Goal: Task Accomplishment & Management: Use online tool/utility

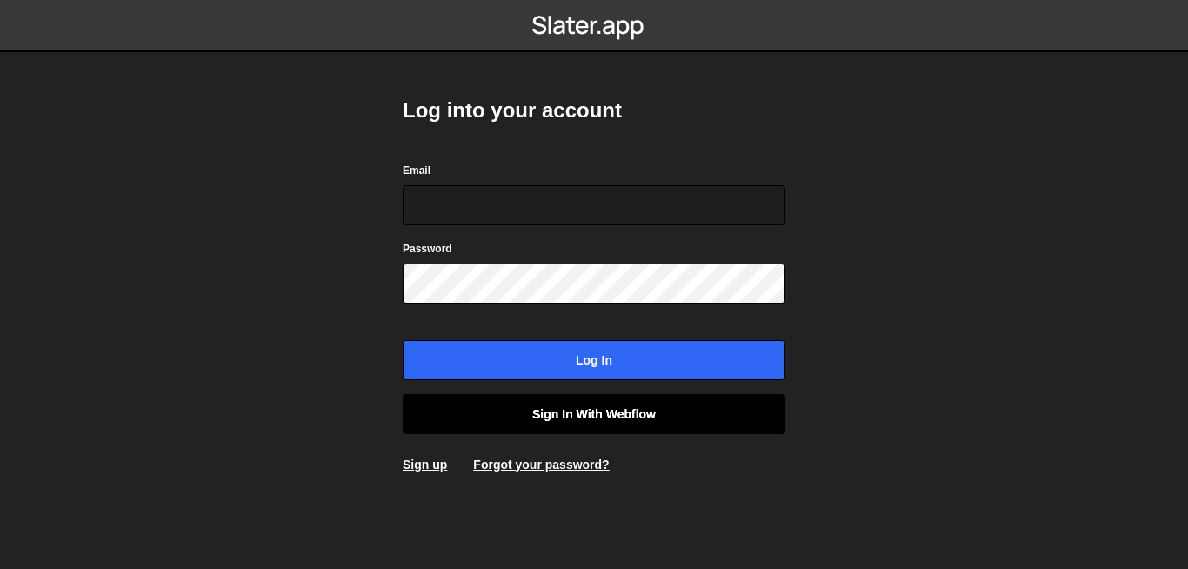
click at [586, 431] on link "Sign in with Webflow" at bounding box center [594, 414] width 383 height 40
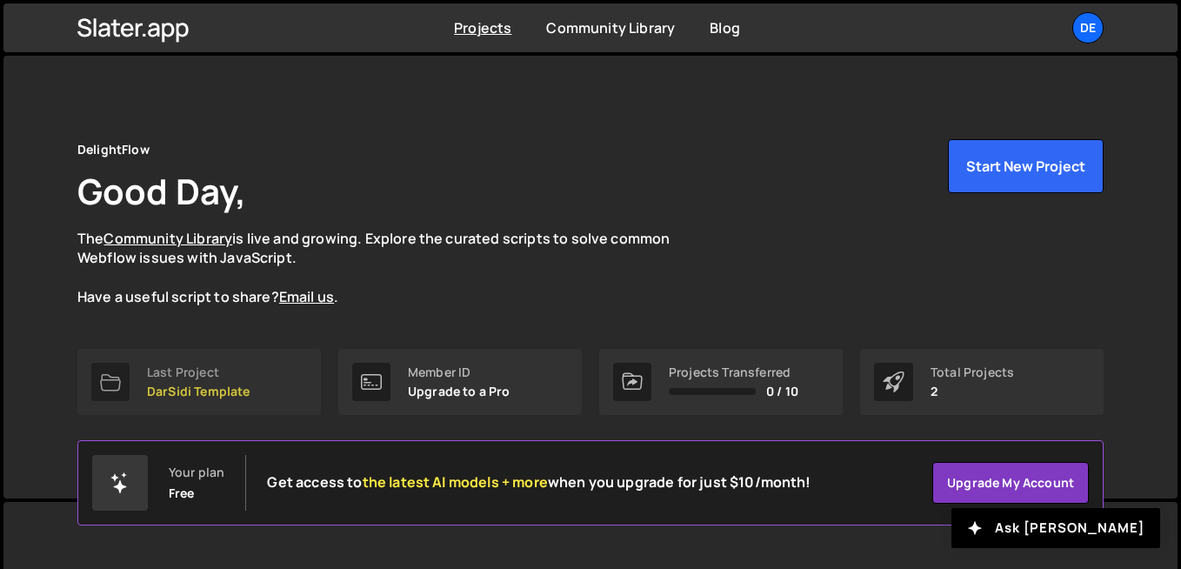
click at [222, 384] on p "DarSidi Template" at bounding box center [198, 391] width 103 height 14
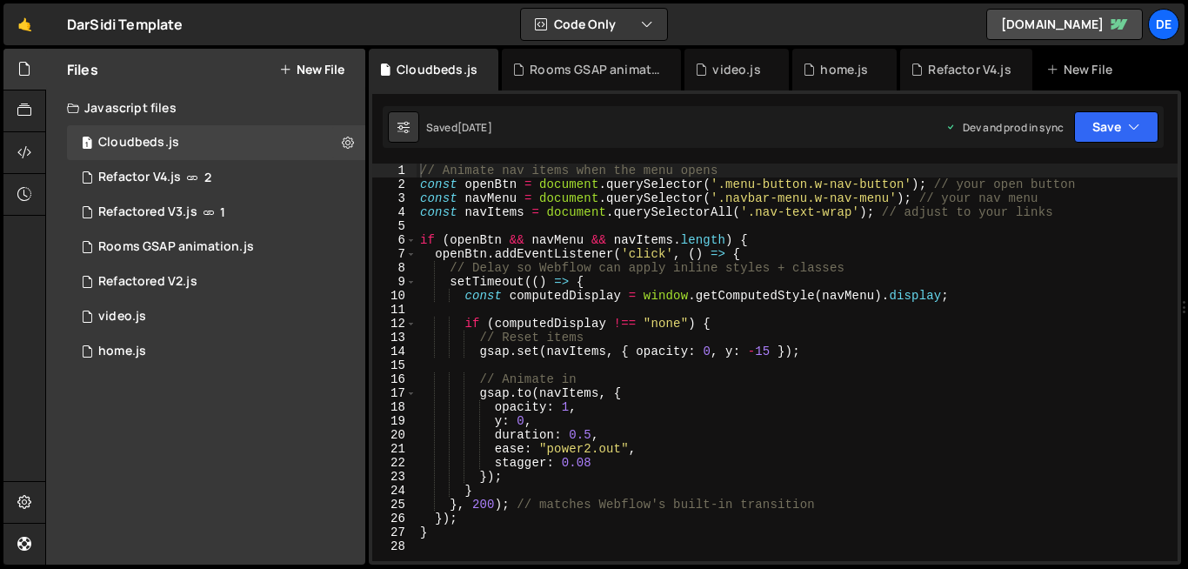
type textarea "y: 0,"
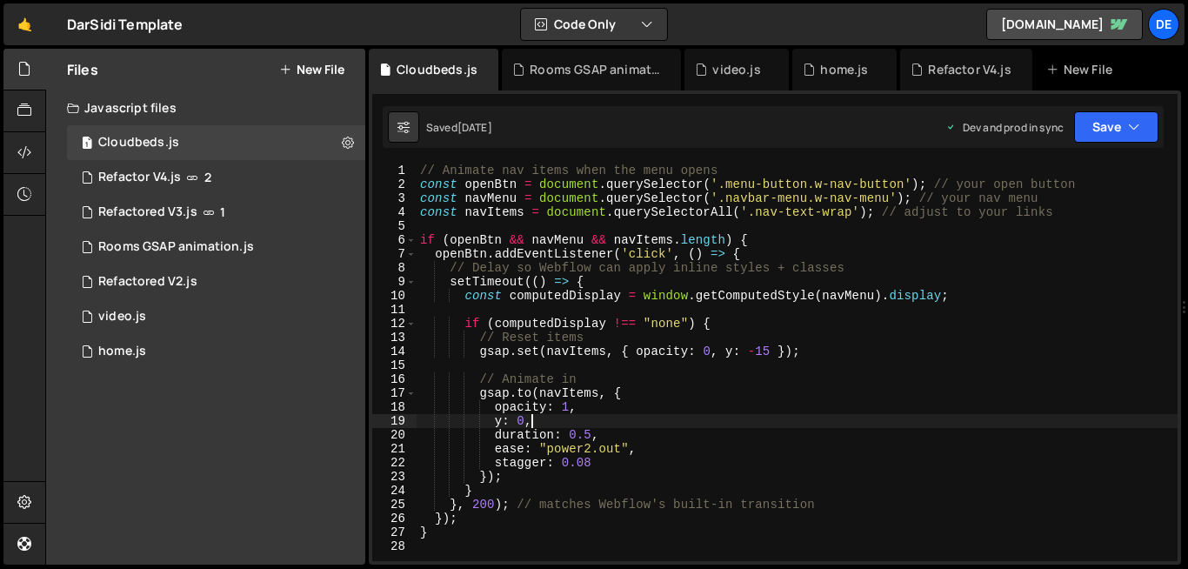
click at [550, 419] on div "// Animate nav items when the menu opens const openBtn = document . querySelect…" at bounding box center [796, 375] width 761 height 425
click at [217, 188] on div "1 Refactor V4.js 2" at bounding box center [216, 177] width 298 height 35
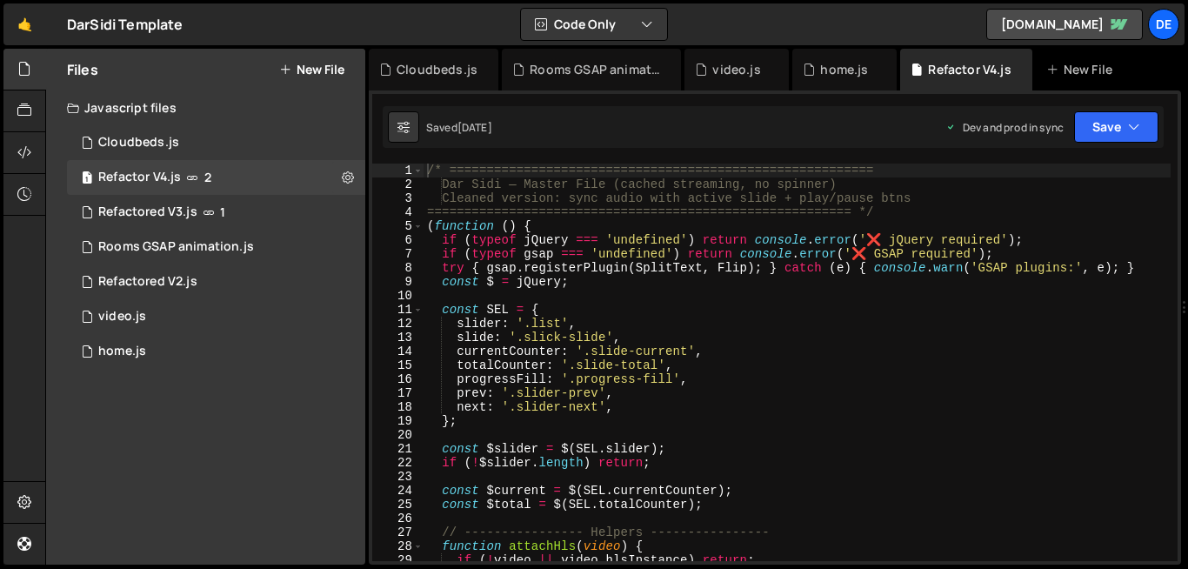
scroll to position [3913, 0]
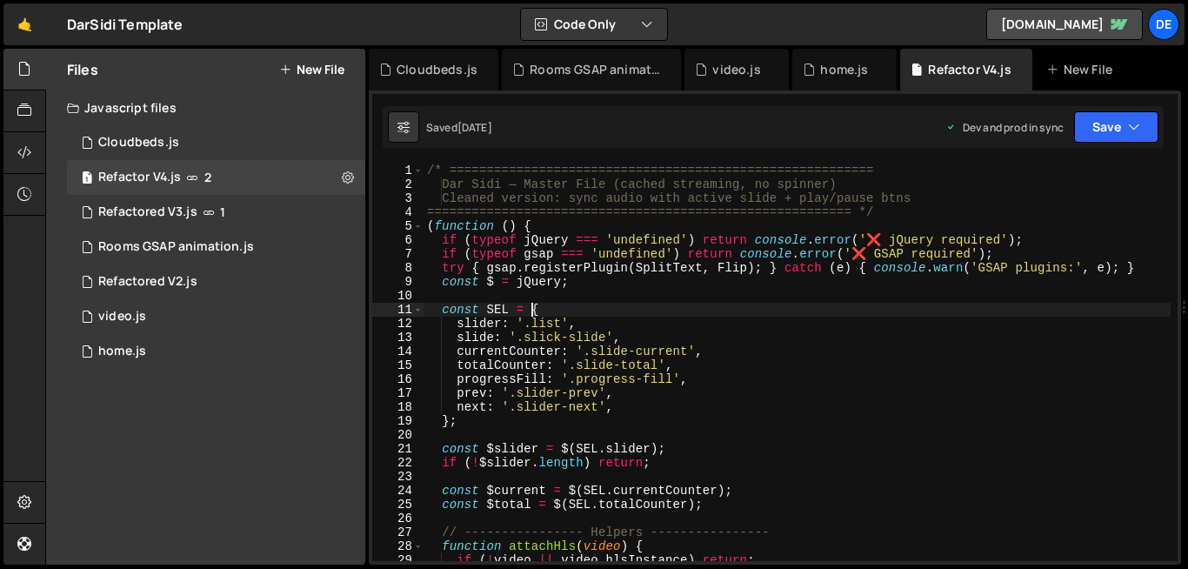
click at [534, 313] on div "/* ========================================================= Dar Sidi — Master …" at bounding box center [796, 375] width 747 height 425
type textarea "});"
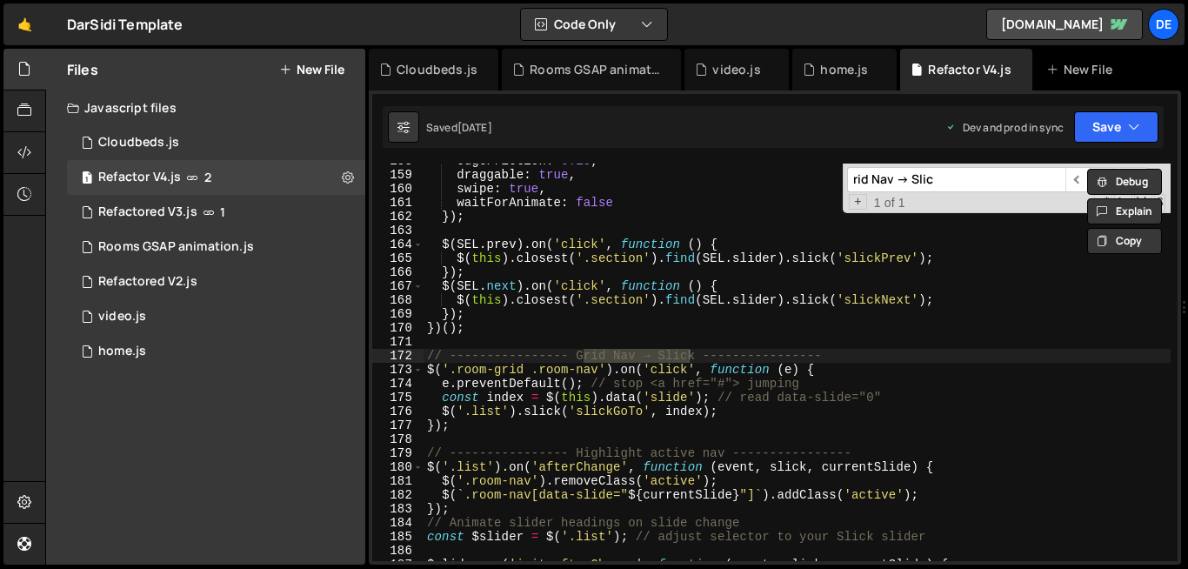
scroll to position [2195, 0]
type input "rid Nav → Slic"
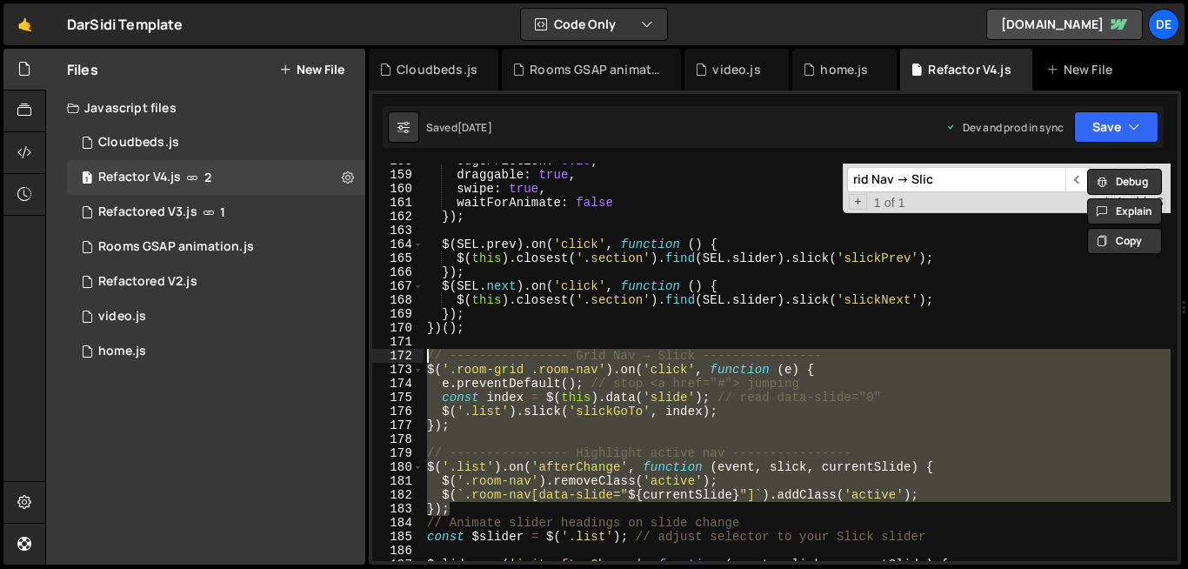
drag, startPoint x: 469, startPoint y: 510, endPoint x: 386, endPoint y: 355, distance: 175.4
click at [386, 355] on div "}); 158 159 160 161 162 163 164 165 166 167 168 169 170 171 172 173 174 175 176…" at bounding box center [774, 361] width 805 height 397
type textarea "// ---------------- Grid Nav → Slick ---------------- $('.room-grid .room-nav')…"
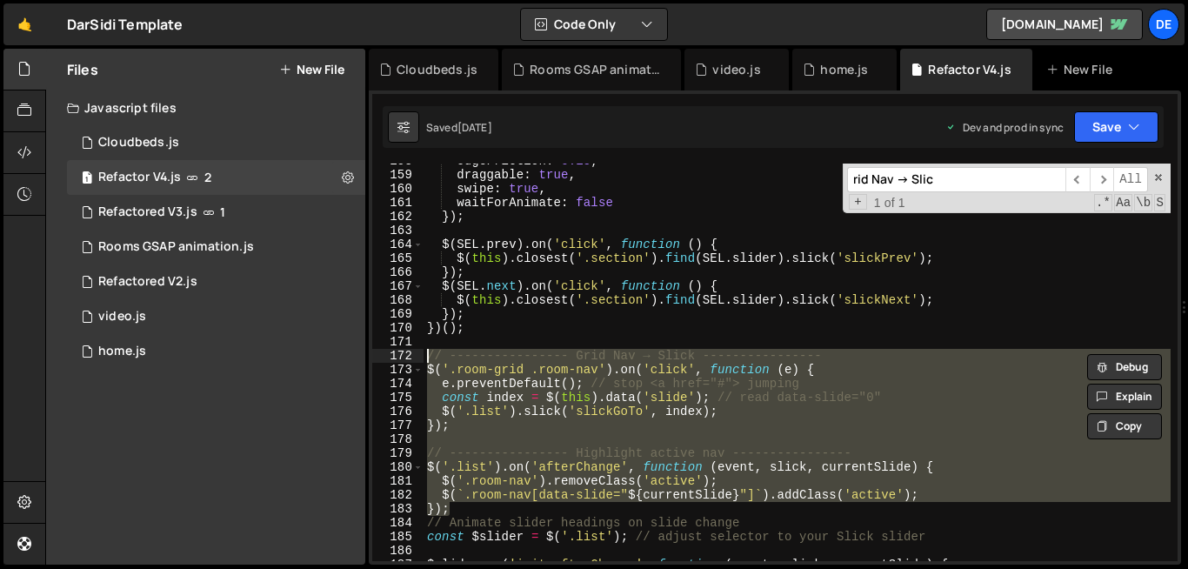
paste textarea
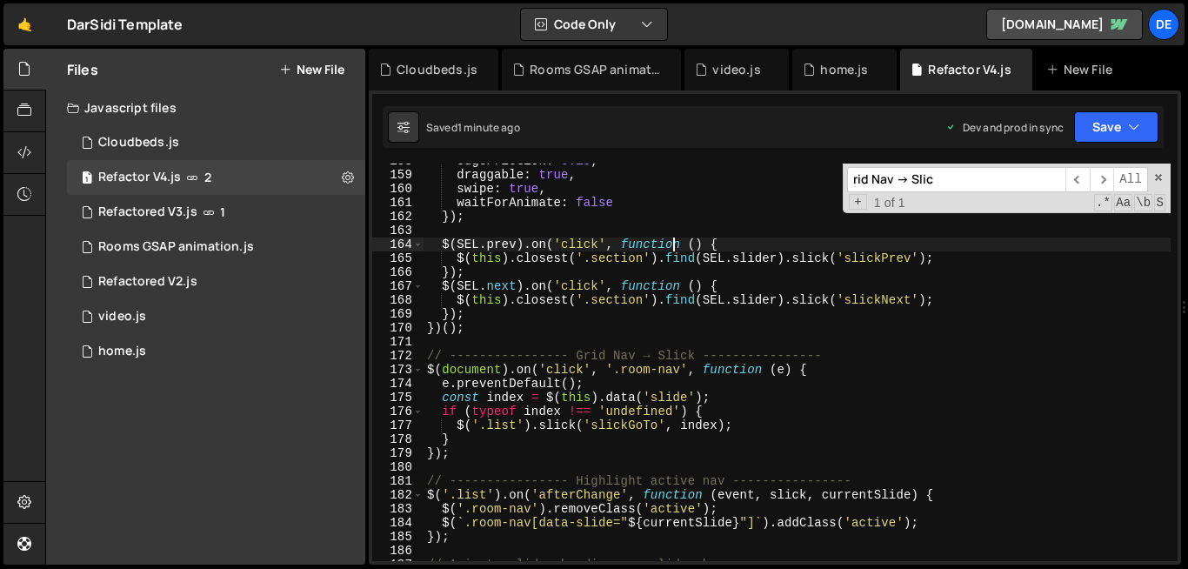
click at [670, 242] on div "edgeFriction : 0.15 , draggable : true , swipe : true , waitForAnimate : false …" at bounding box center [796, 366] width 747 height 425
click at [616, 486] on div "edgeFriction : 0.15 , draggable : true , swipe : true , waitForAnimate : false …" at bounding box center [796, 366] width 747 height 425
type textarea "// ---------------- Highlight active nav ----------------"
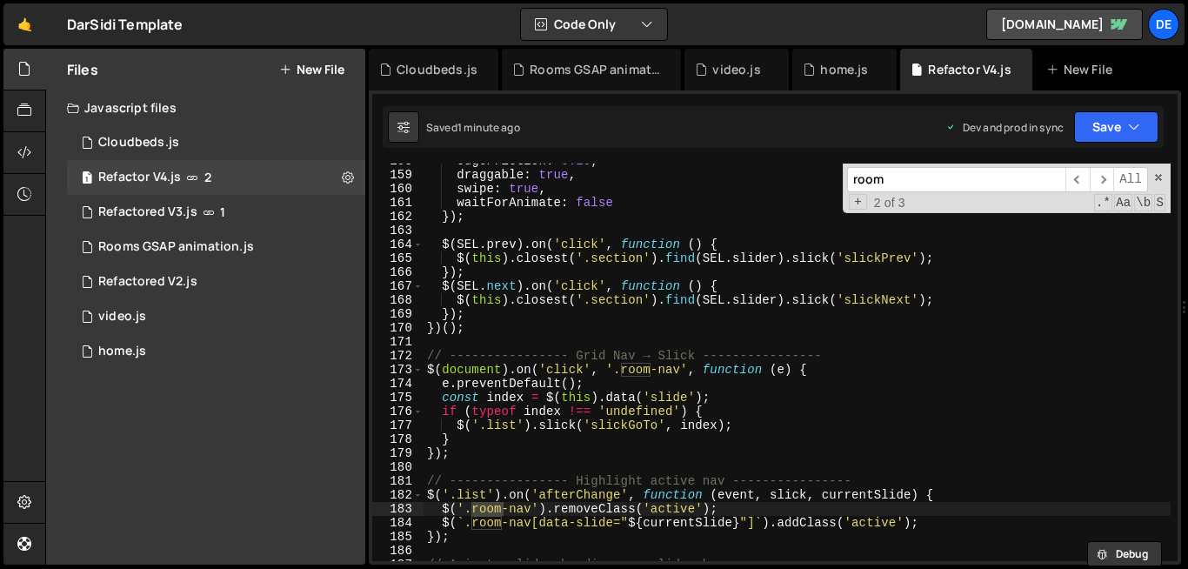
type input "room"
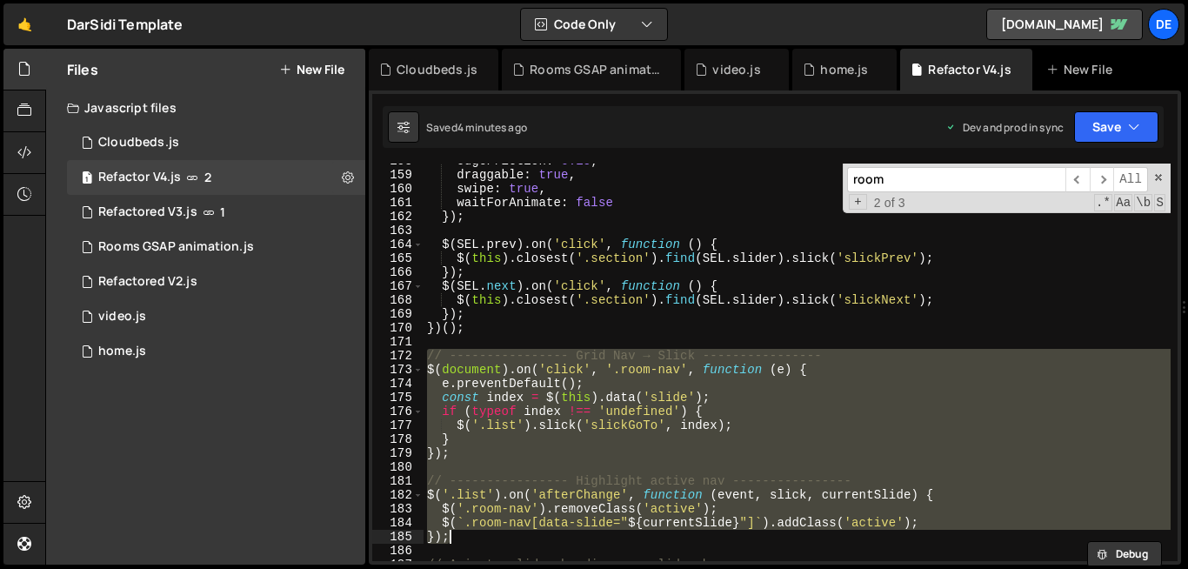
drag, startPoint x: 426, startPoint y: 351, endPoint x: 523, endPoint y: 543, distance: 214.7
click at [523, 543] on div "edgeFriction : 0.15 , draggable : true , swipe : true , waitForAnimate : false …" at bounding box center [796, 366] width 747 height 425
type textarea "$(`.room-nav[data-slide="${currentSlide}"]`).addClass('active'); });"
paste textarea
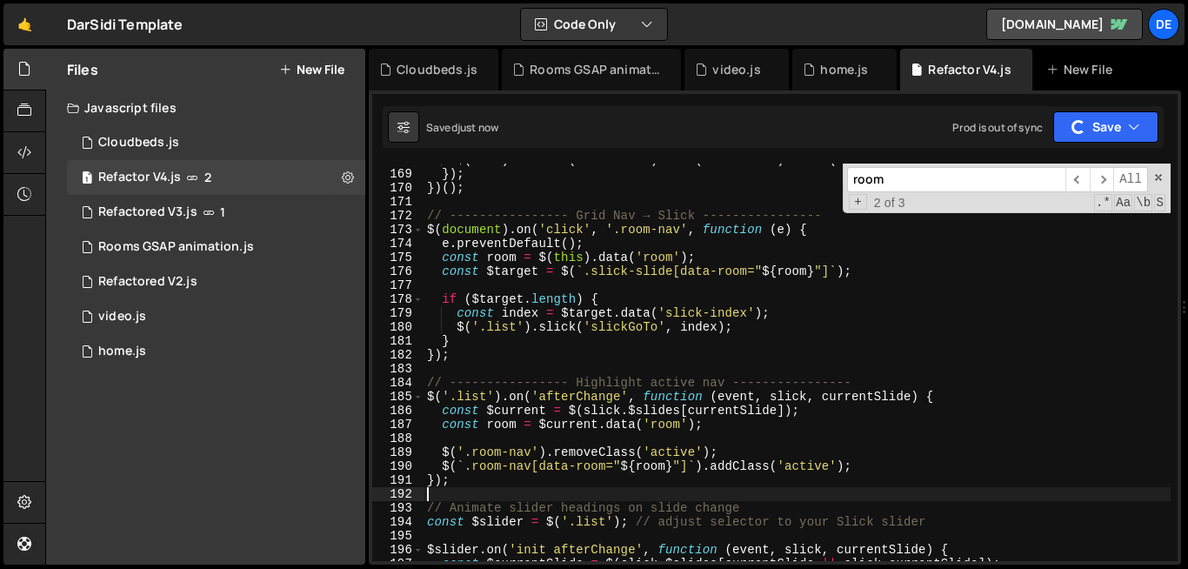
scroll to position [2368, 0]
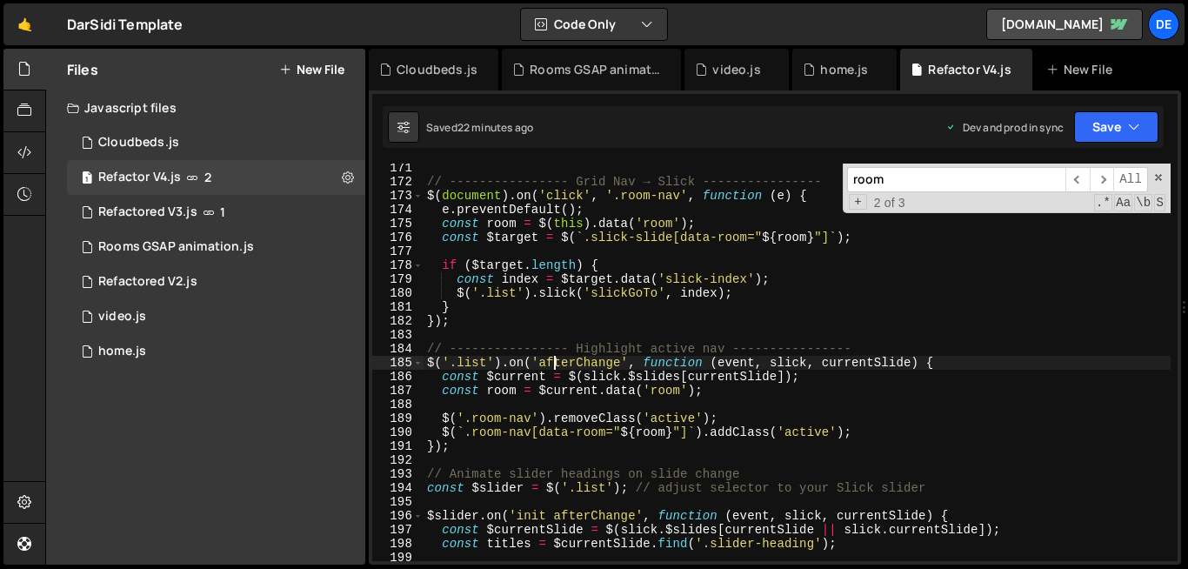
click at [556, 364] on div "// ---------------- Grid Nav → Slick ---------------- $ ( document ) . on ( 'cl…" at bounding box center [796, 373] width 747 height 425
type textarea "$('.list').on('afterChange', function (event, slick, currentSlide) {"
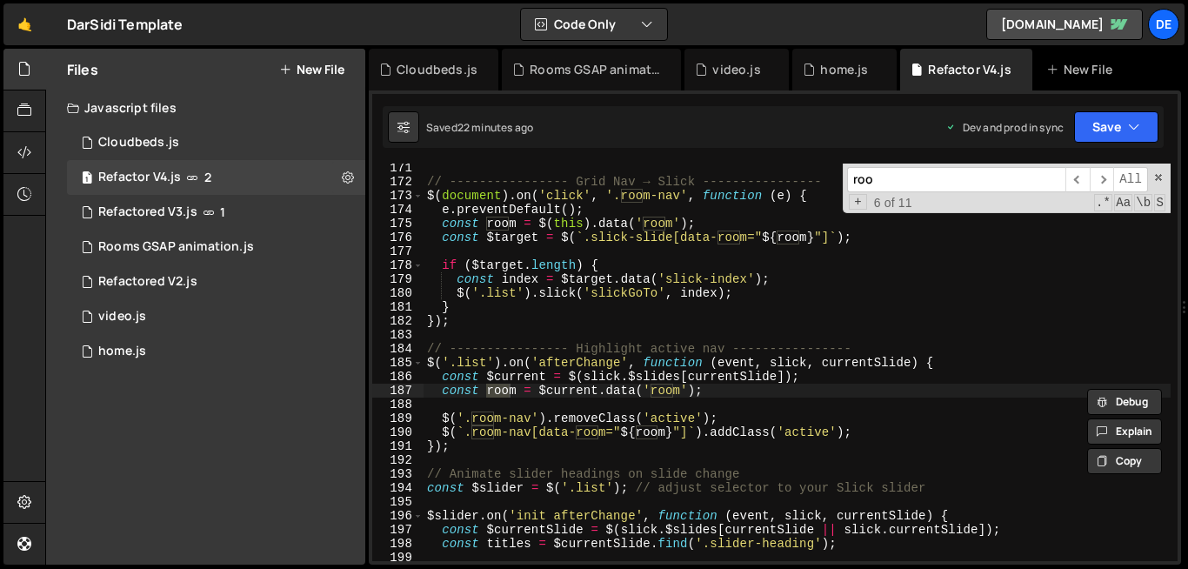
type input "room"
click at [139, 239] on div "Rooms GSAP animation.js" at bounding box center [176, 247] width 156 height 16
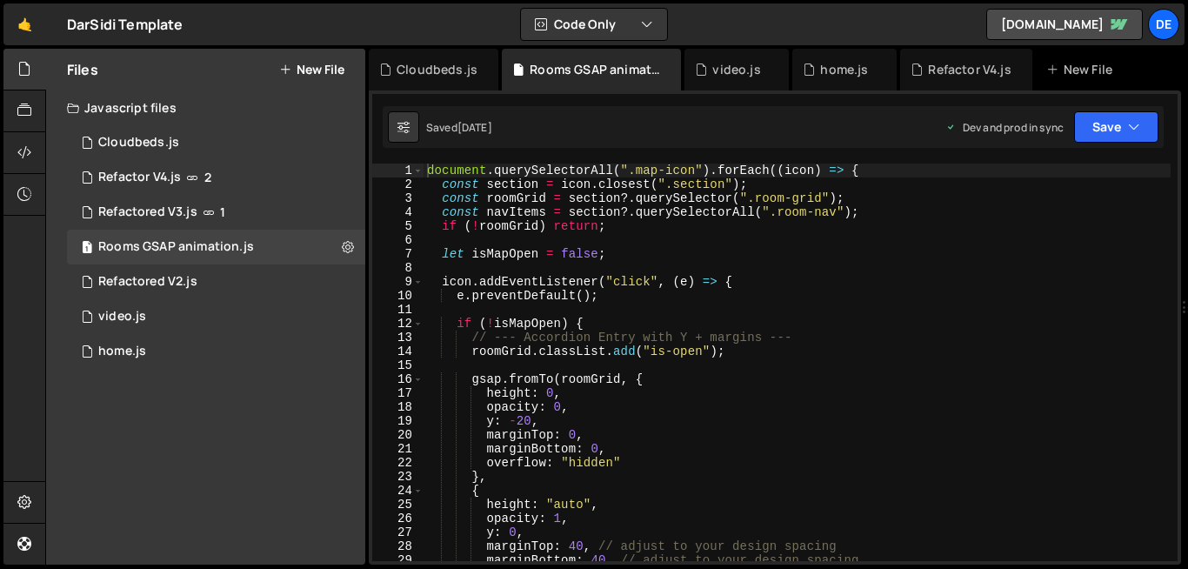
type textarea "y: -20,"
click at [999, 416] on div "document . querySelectorAll ( ".map-icon" ) . forEach (( icon ) => { const sect…" at bounding box center [796, 375] width 747 height 425
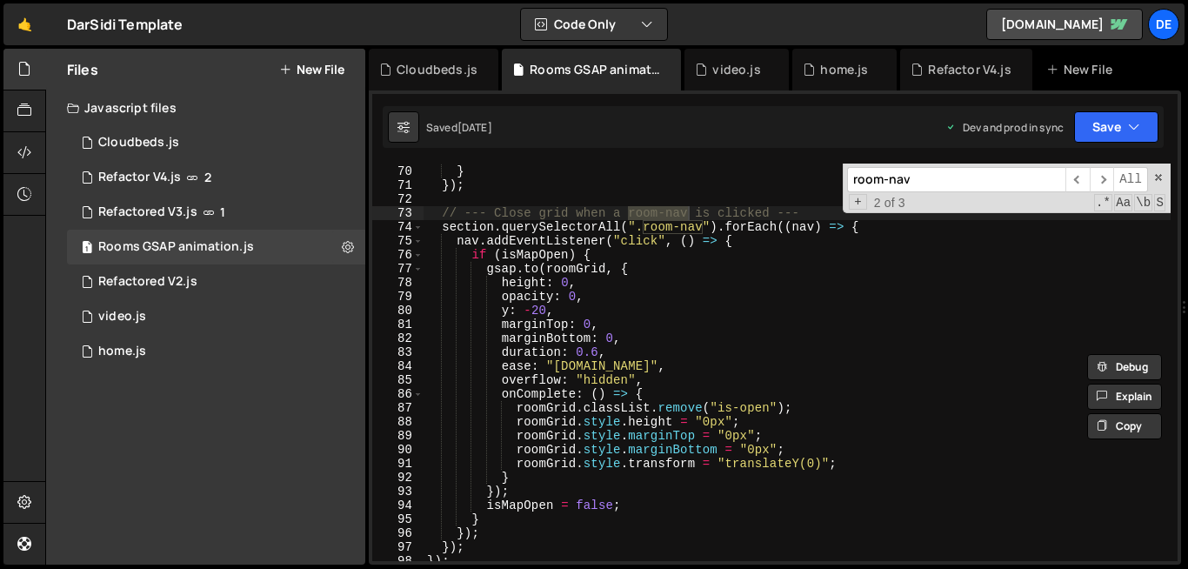
scroll to position [959, 0]
type input "room-nav"
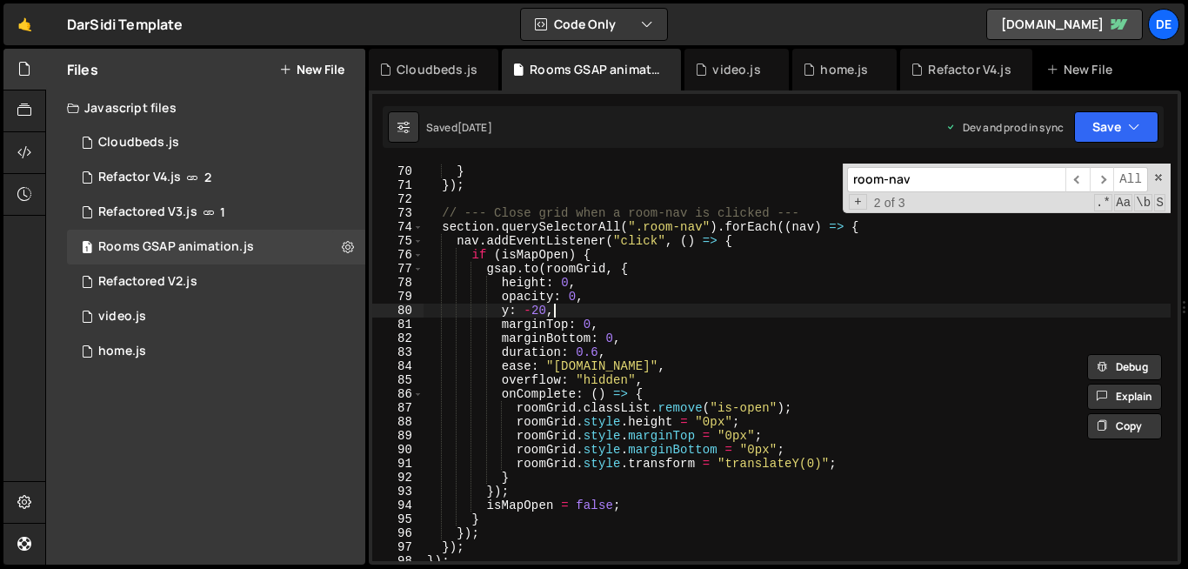
click at [612, 304] on div "isMapOpen = false ; } }) ; // --- Close grid when a room-nav is clicked --- sec…" at bounding box center [796, 362] width 747 height 425
type textarea "observer.observe(document.body, { childList: true, subtree: true });"
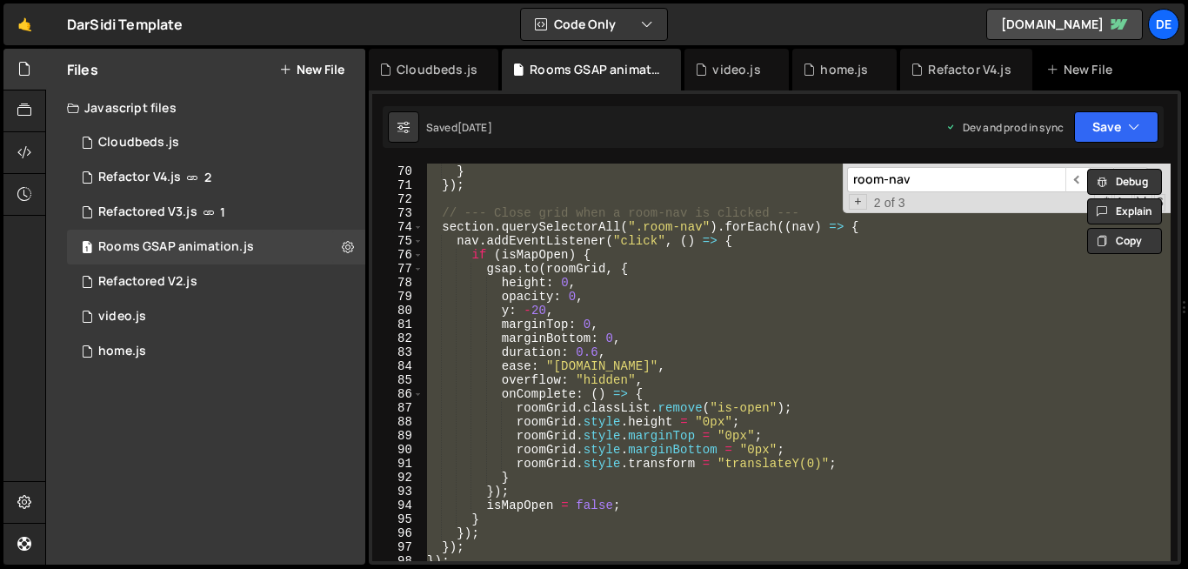
paste textarea
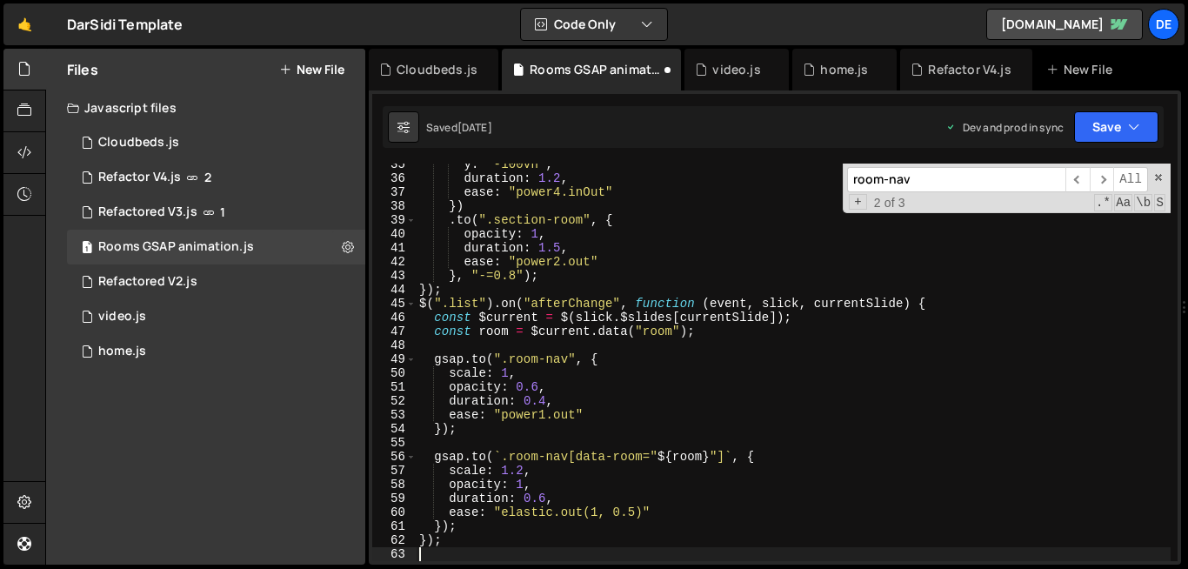
scroll to position [479, 0]
click at [659, 270] on div "y : "-100vh" , duration : 1.2 , ease : "power4.inOut" }) . to ( ".section-room"…" at bounding box center [793, 369] width 755 height 425
type textarea "}, "-=0.8");"
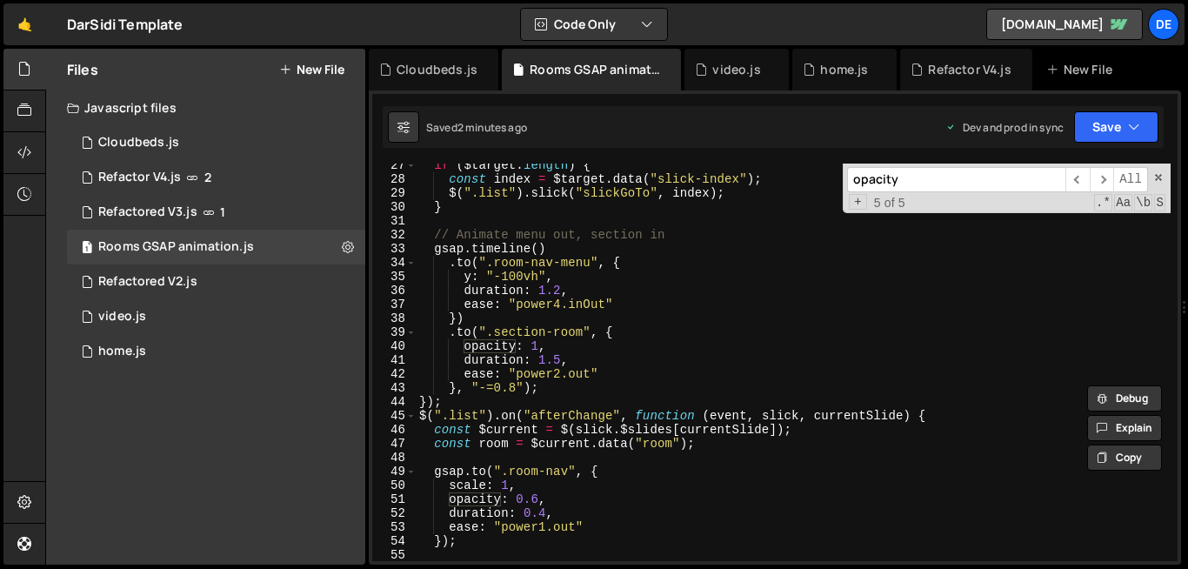
scroll to position [367, 0]
type input "opacity"
click at [437, 263] on div "if ( $target . length ) { const index = $target . data ( "slick-index" ) ; $ ( …" at bounding box center [793, 370] width 755 height 425
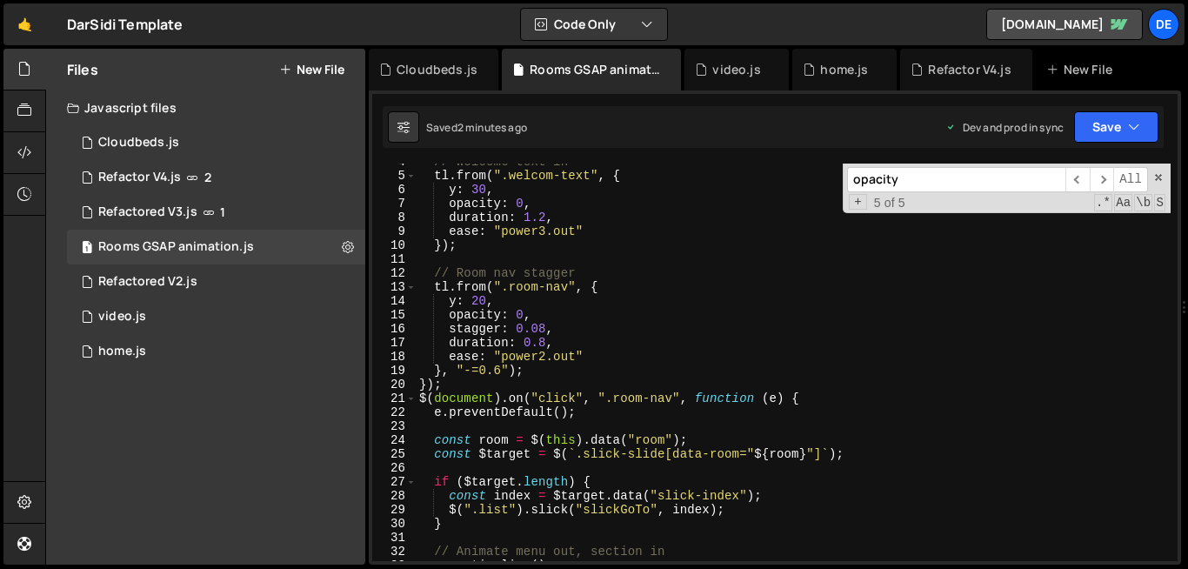
scroll to position [0, 0]
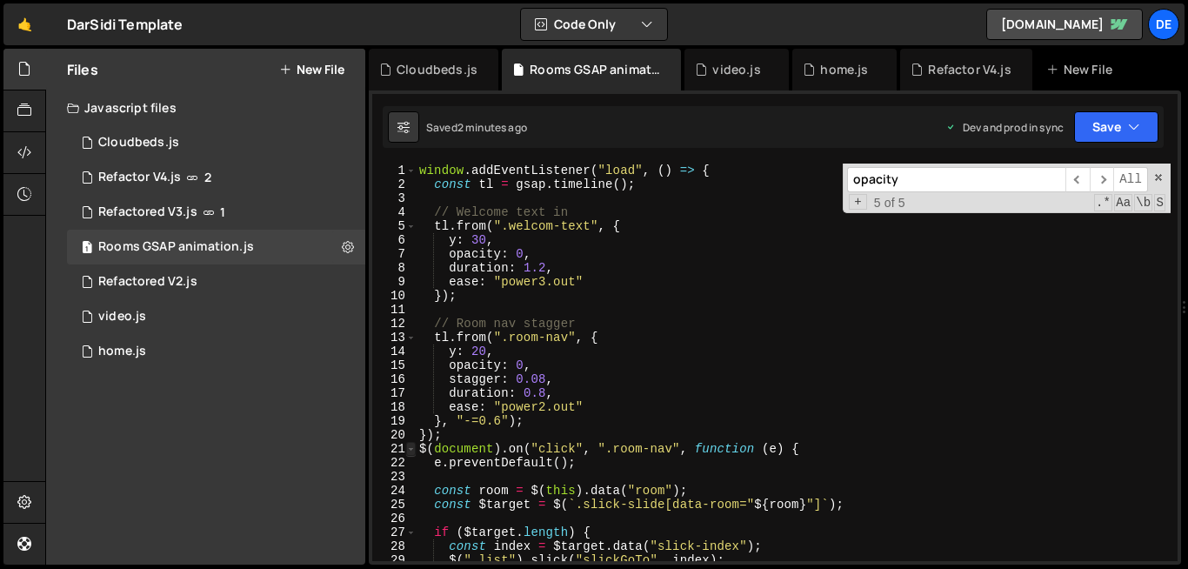
click at [412, 444] on span at bounding box center [411, 449] width 10 height 14
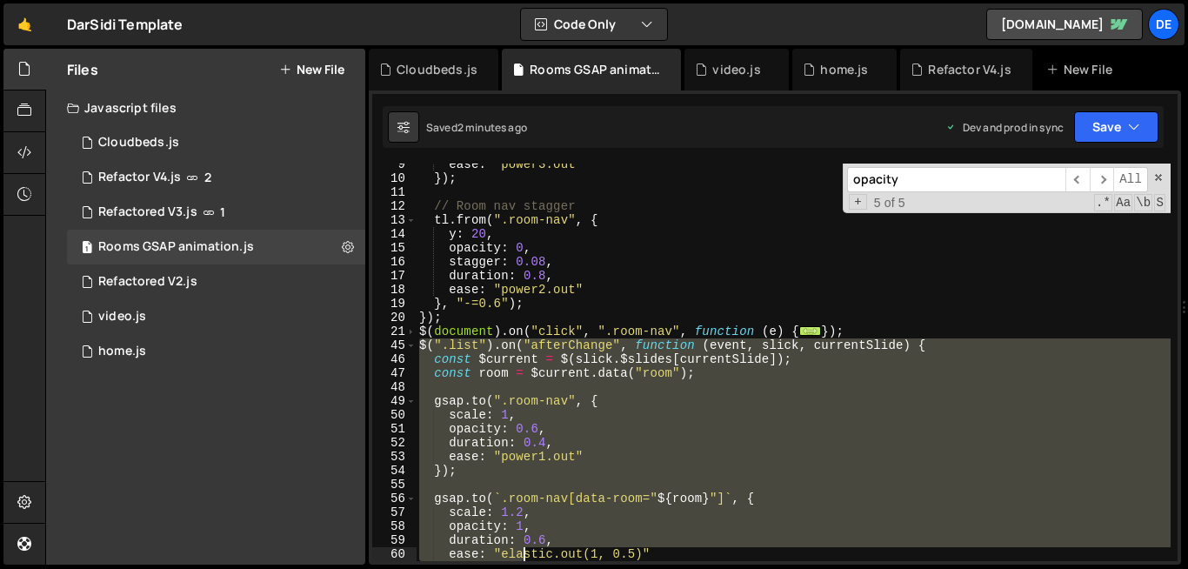
scroll to position [159, 0]
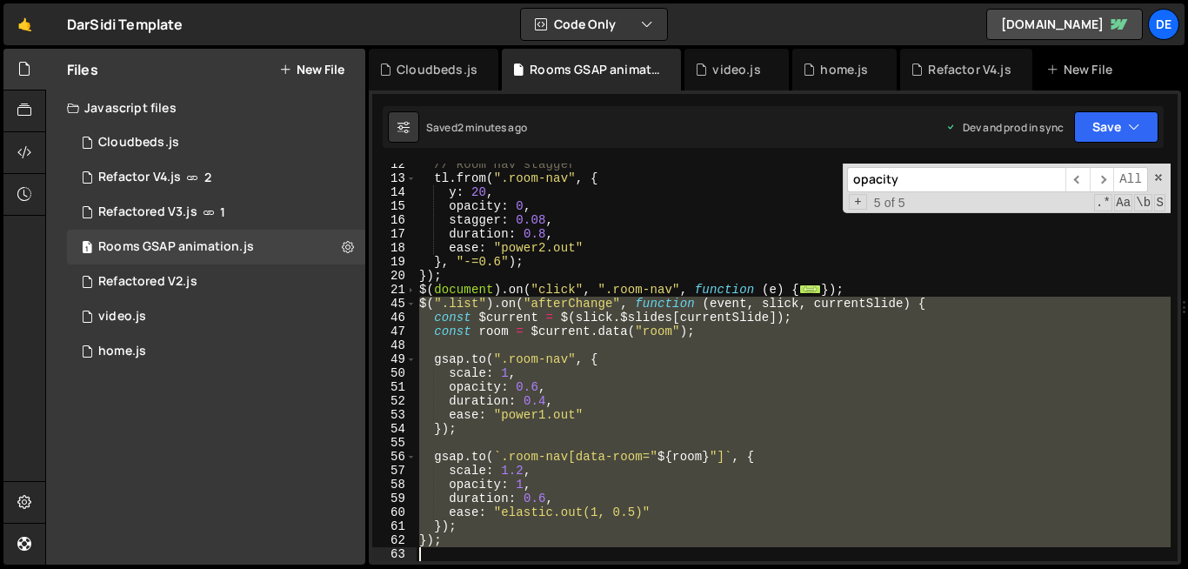
drag, startPoint x: 421, startPoint y: 466, endPoint x: 523, endPoint y: 567, distance: 143.3
click at [523, 567] on div "Hold on a sec... Are you certain you wish to leave this page? Any changes you'v…" at bounding box center [594, 284] width 1188 height 569
type textarea "});"
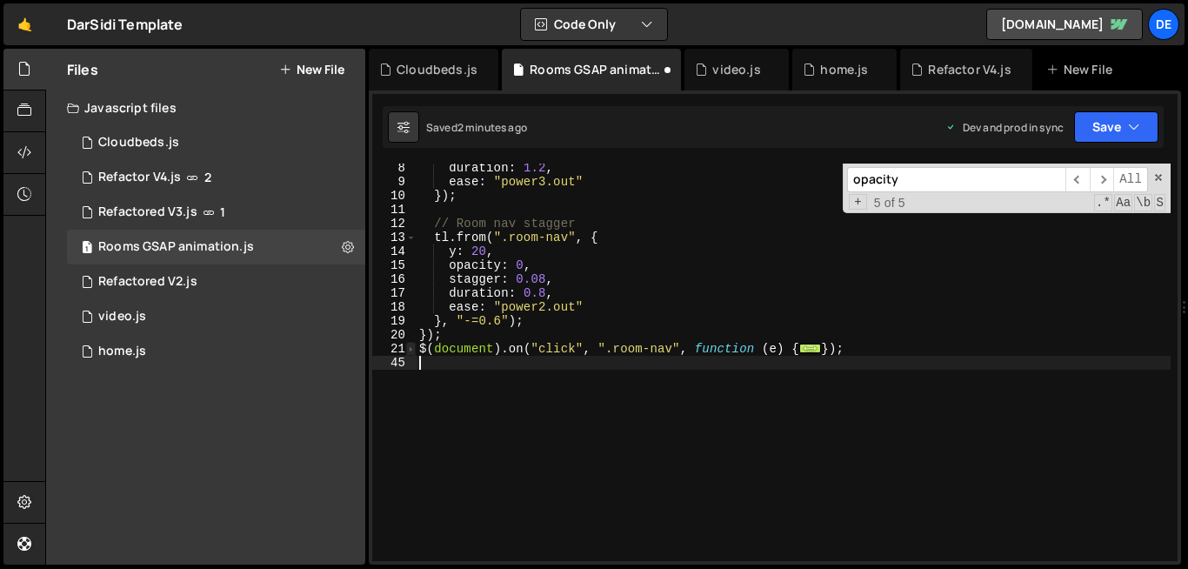
click at [410, 349] on span at bounding box center [411, 349] width 10 height 14
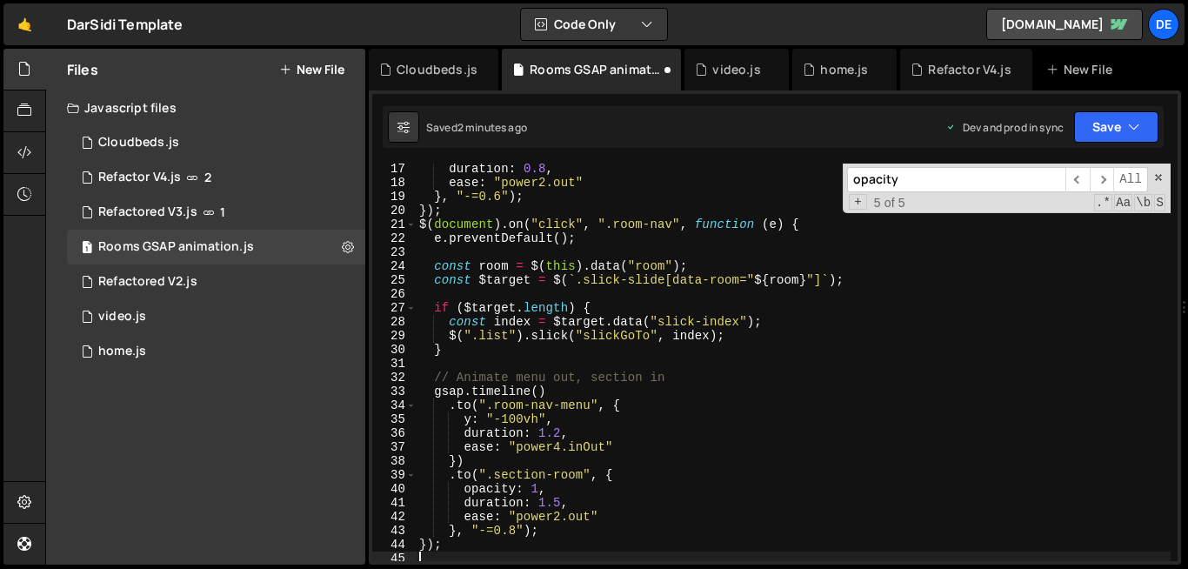
scroll to position [222, 0]
click at [589, 405] on div "stagger : 0.08 , duration : 0.8 , ease : "power2.out" } , "-=0.6" ) ; }) ; $ ( …" at bounding box center [793, 362] width 755 height 425
type textarea "});"
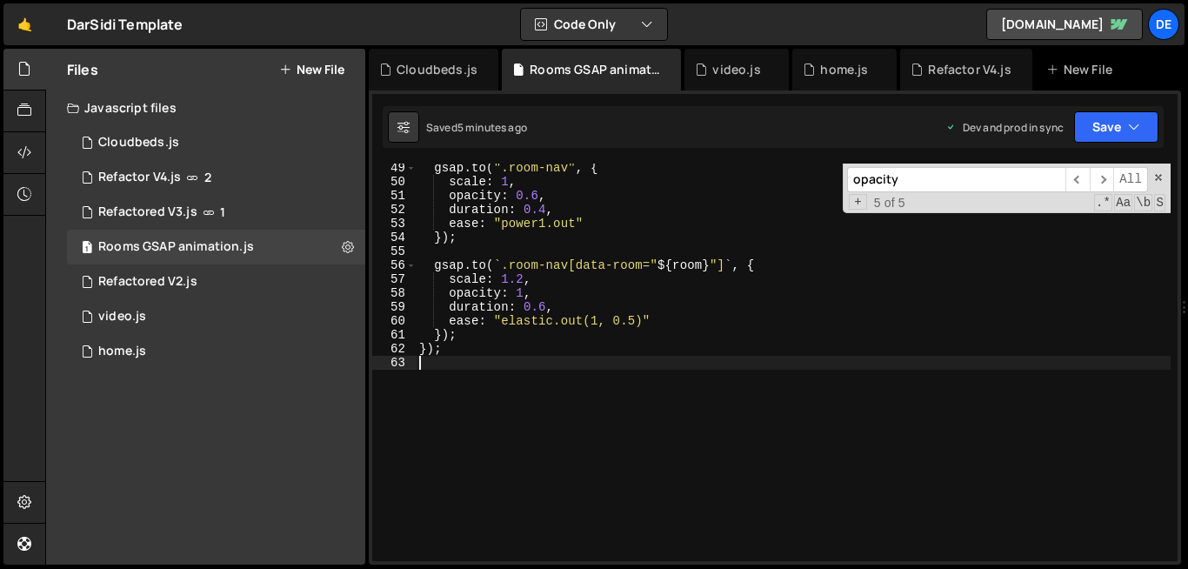
type textarea "});"
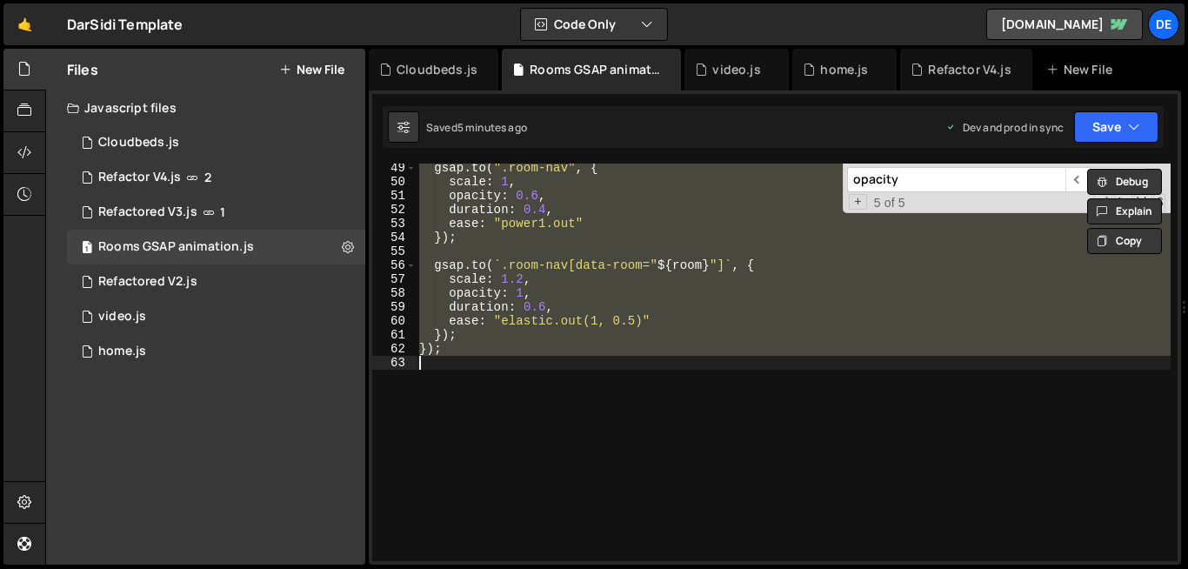
paste textarea
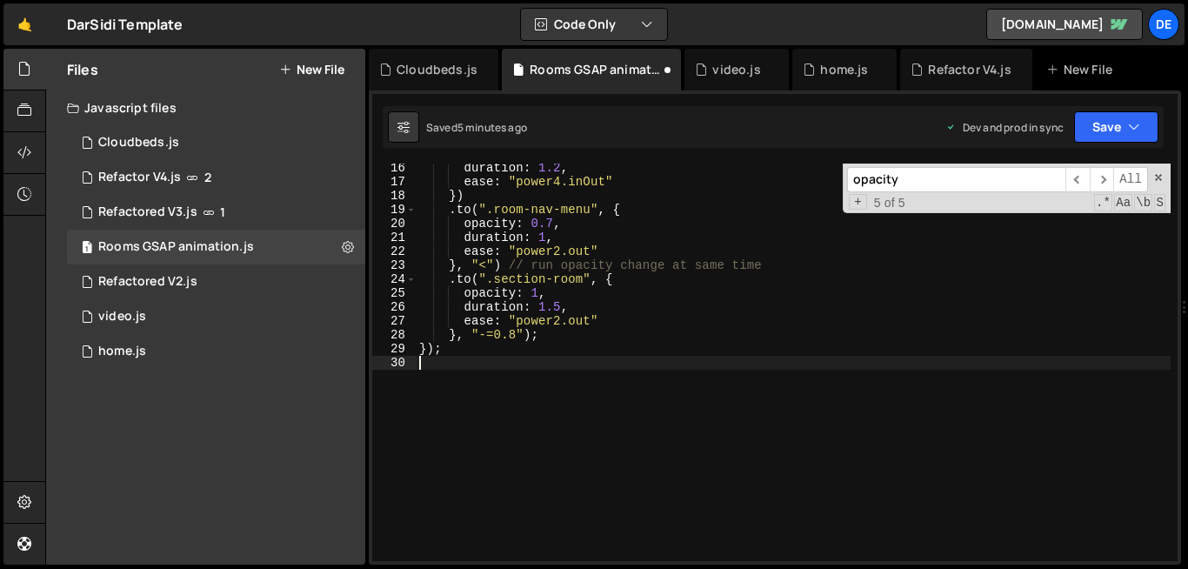
scroll to position [212, 0]
click at [608, 364] on div "duration : 1.2 , ease : "power4.inOut" }) . to ( ".room-nav-menu" , { opacity :…" at bounding box center [793, 373] width 755 height 425
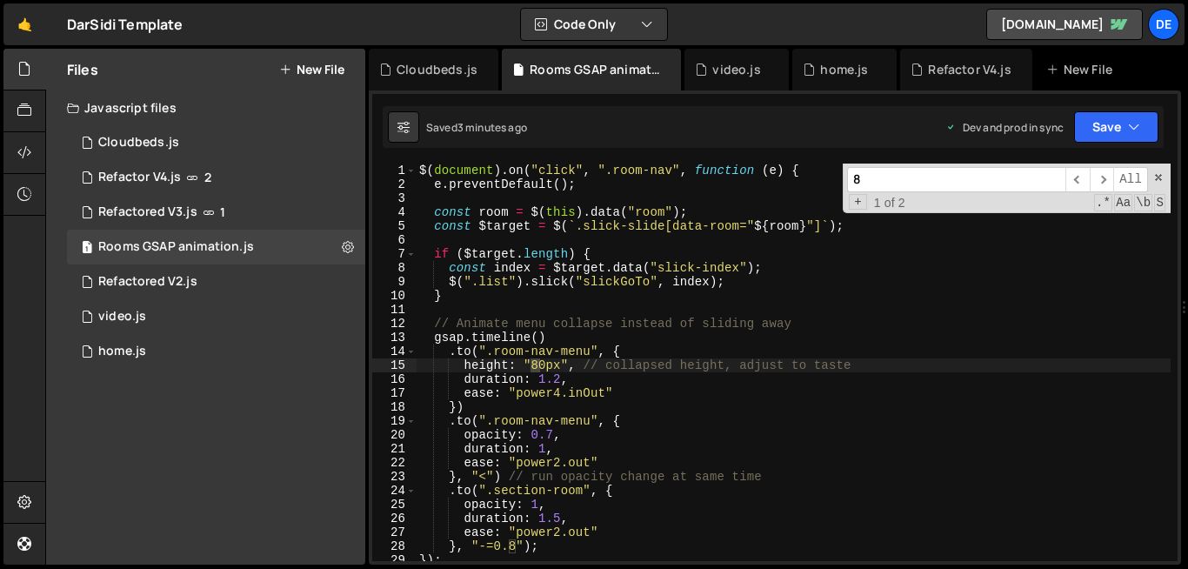
scroll to position [0, 0]
type input "8"
click at [539, 368] on div "$ ( document ) . on ( "click" , ".room-nav" , function ( e ) { e . preventDefau…" at bounding box center [793, 375] width 755 height 425
type textarea "height: "0px", // collapsed height, adjust to taste"
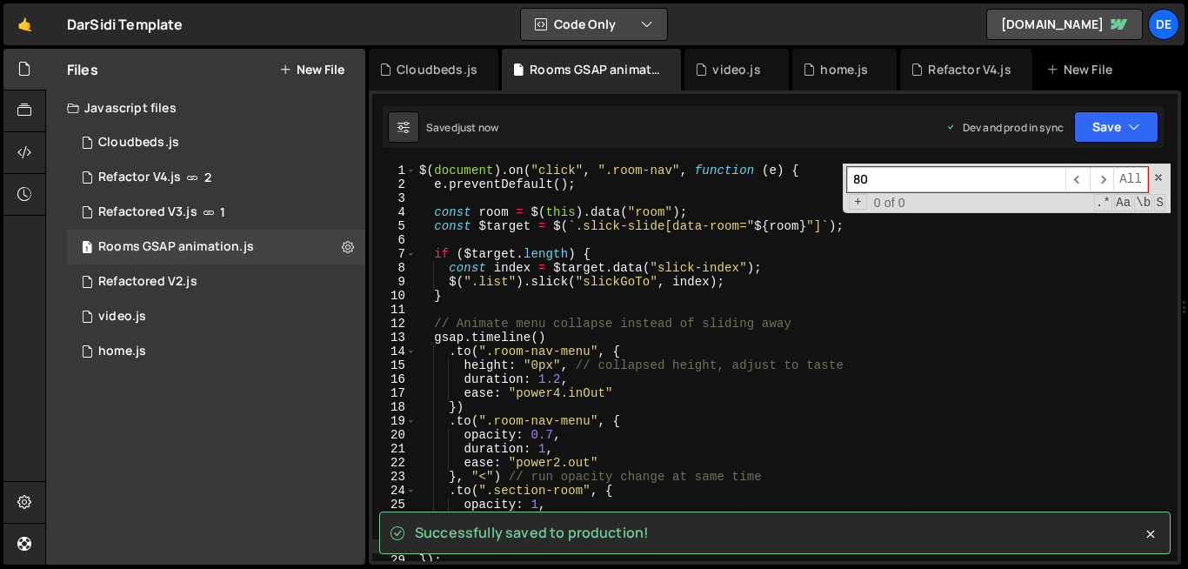
type input "80"
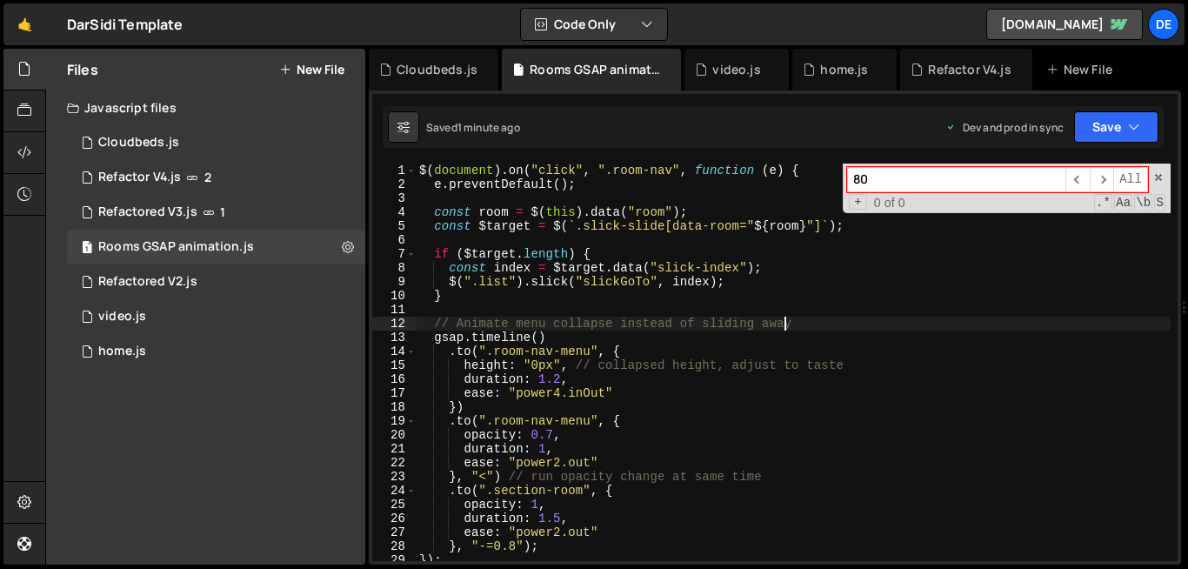
click at [785, 323] on div "$ ( document ) . on ( "click" , ".room-nav" , function ( e ) { e . preventDefau…" at bounding box center [793, 375] width 755 height 425
type textarea "});"
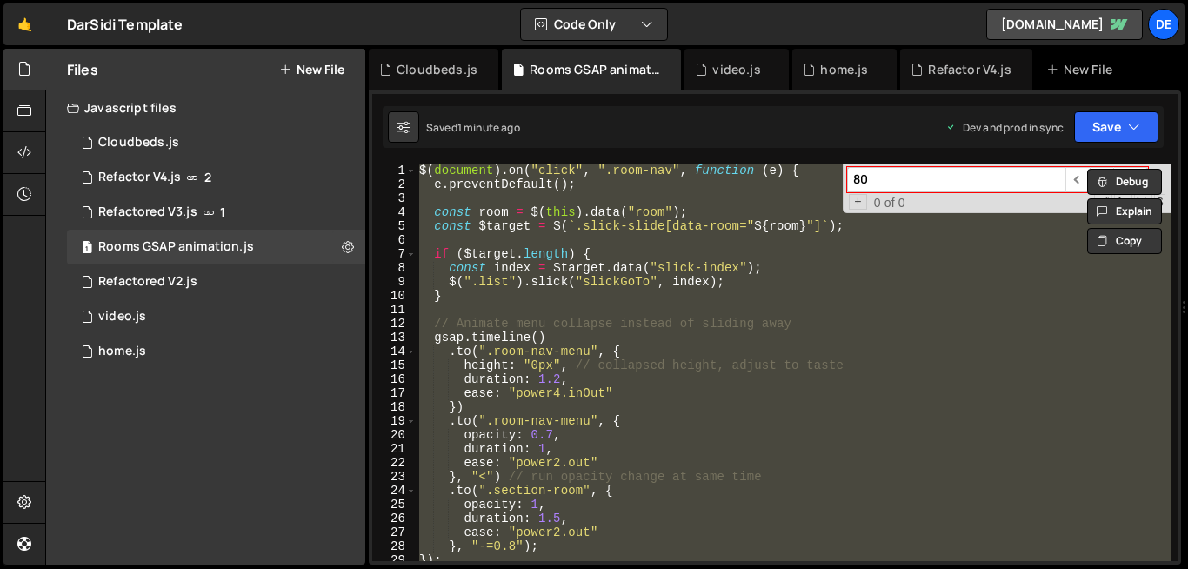
paste textarea
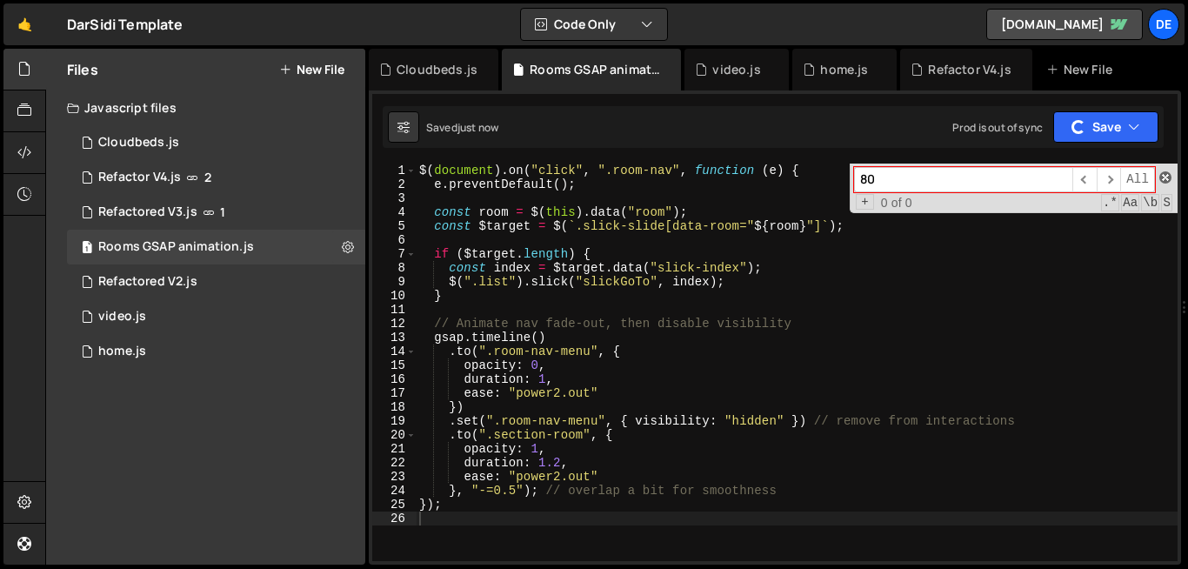
click at [1164, 176] on span at bounding box center [1165, 177] width 12 height 12
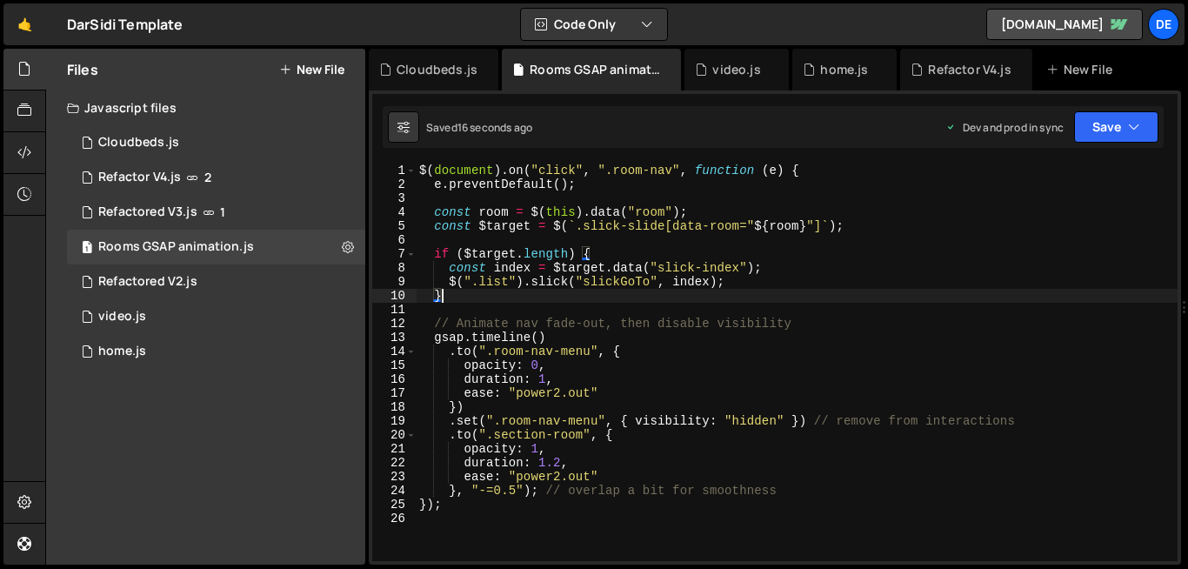
click at [556, 295] on div "$ ( document ) . on ( "click" , ".room-nav" , function ( e ) { e . preventDefau…" at bounding box center [797, 375] width 762 height 425
type textarea "});"
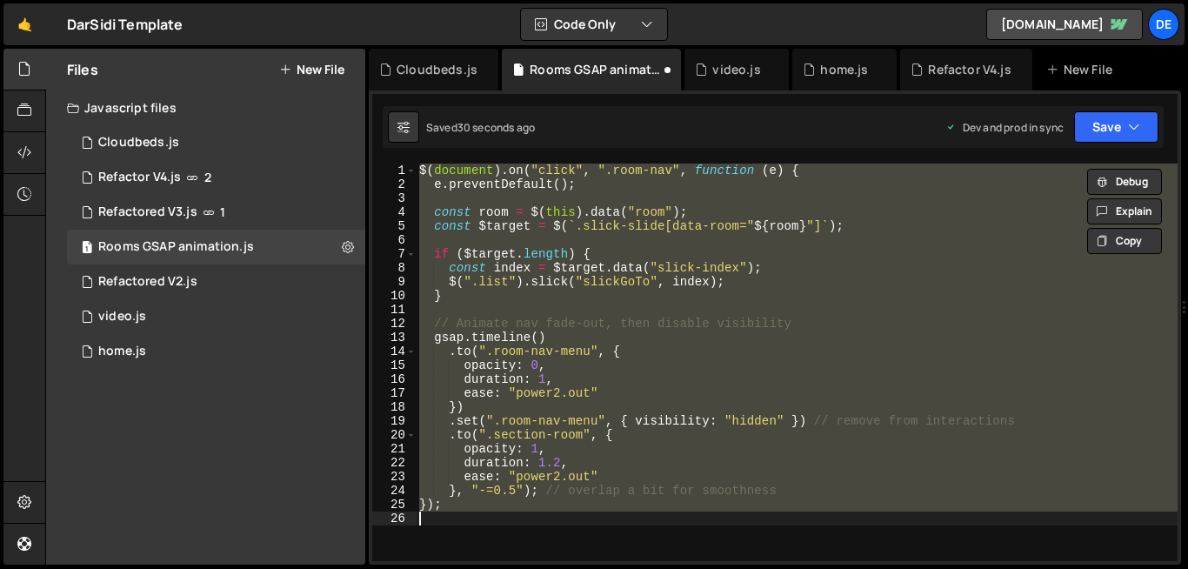
scroll to position [20, 0]
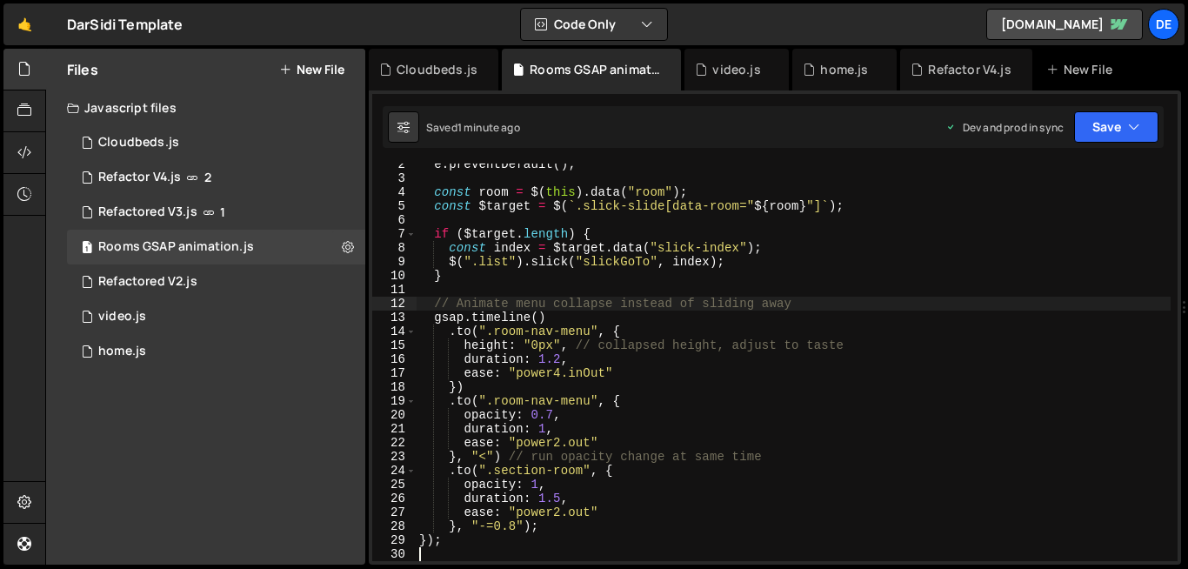
click at [760, 304] on div "e . preventDefault ( ) ; const room = $ ( this ) . data ( "room" ) ; const $tar…" at bounding box center [793, 369] width 755 height 425
type textarea "});"
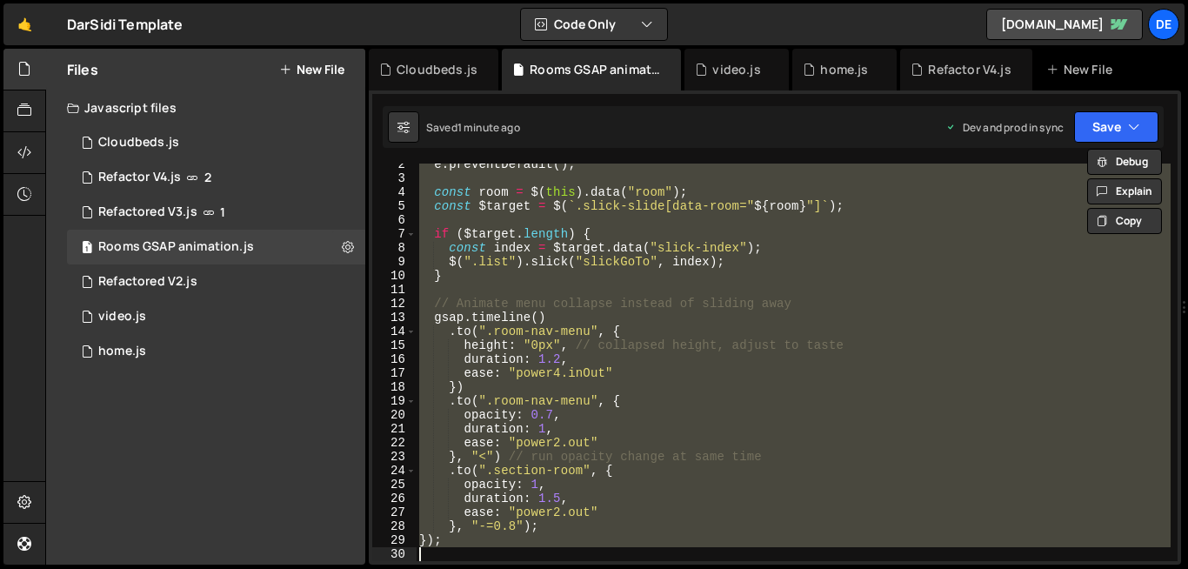
paste textarea
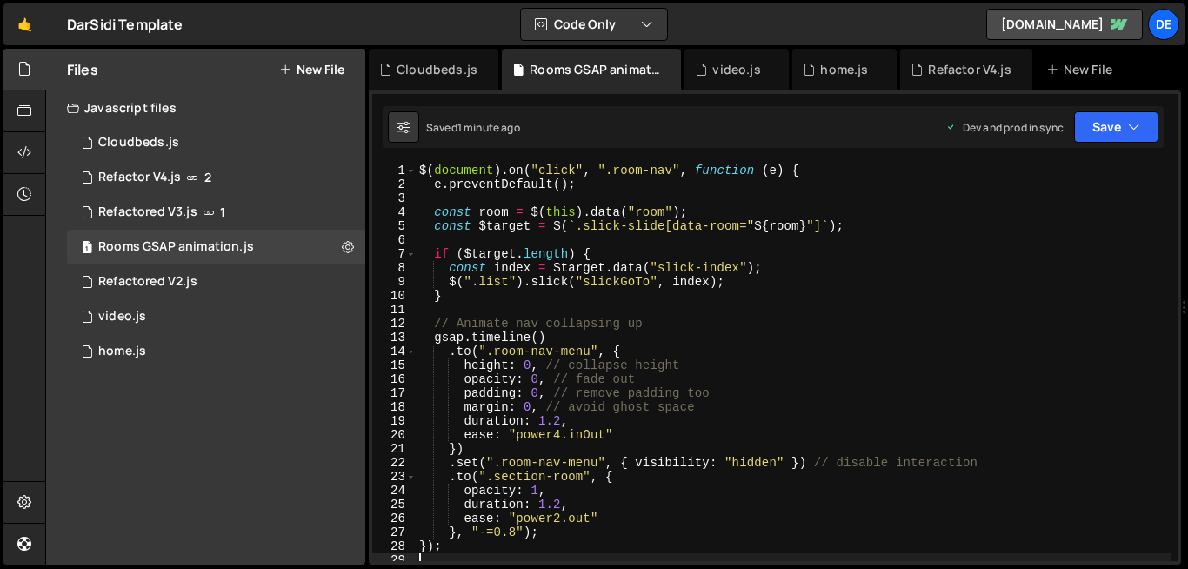
scroll to position [0, 0]
